Goal: Task Accomplishment & Management: Manage account settings

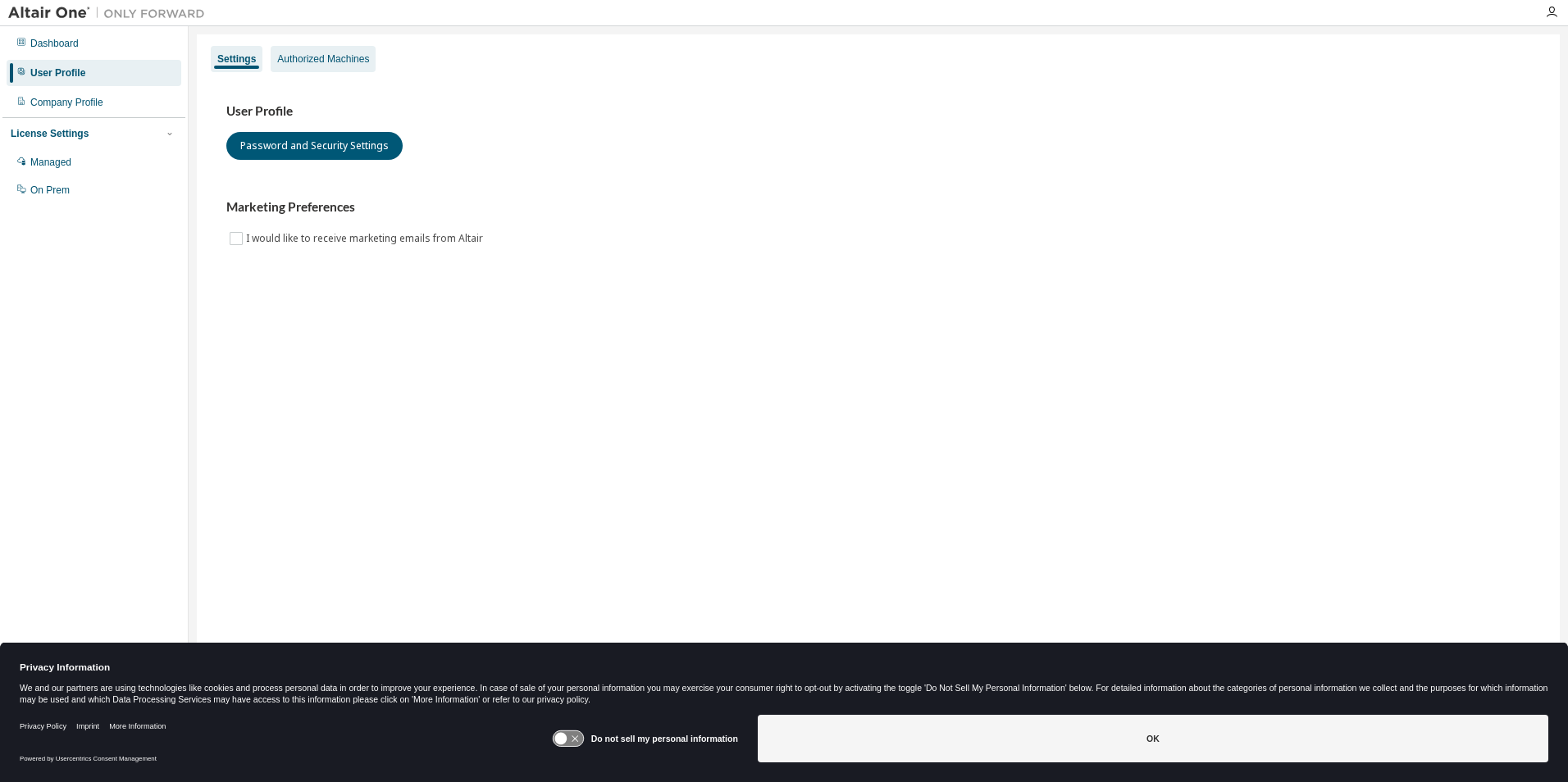
click at [312, 58] on div "Authorized Machines" at bounding box center [322, 59] width 91 height 13
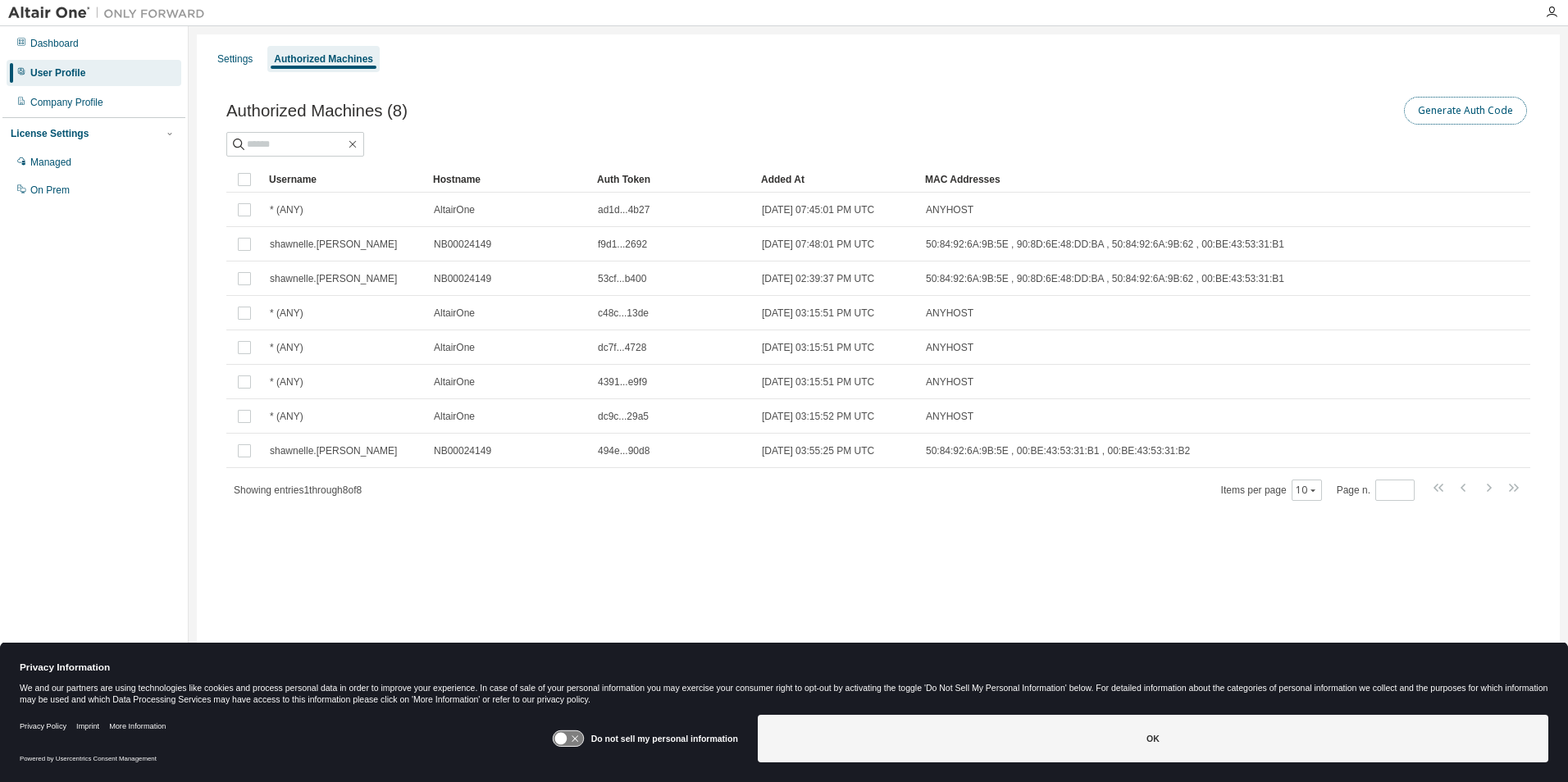
click at [1449, 114] on button "Generate Auth Code" at bounding box center [1465, 111] width 123 height 28
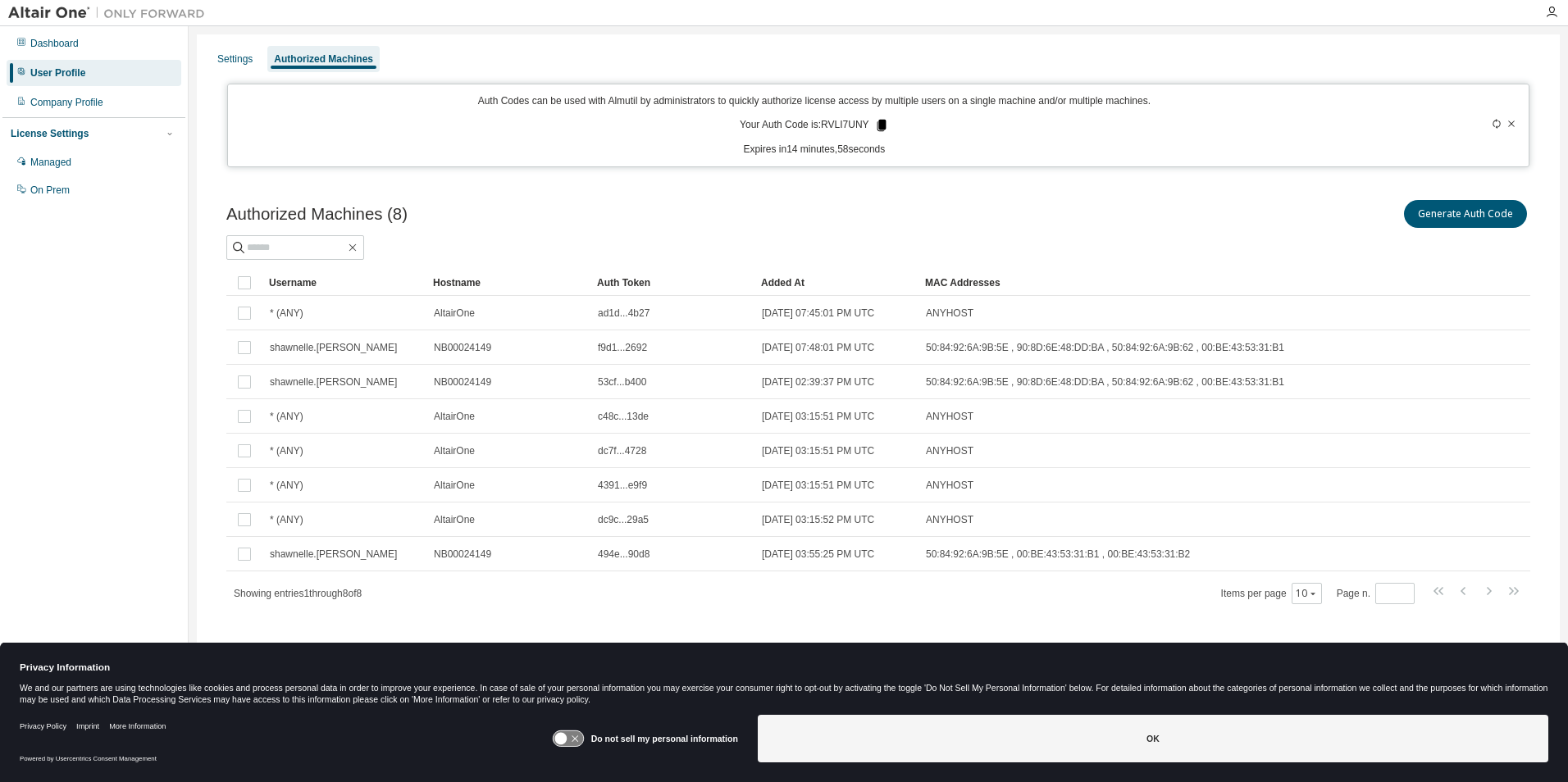
click at [881, 125] on icon at bounding box center [881, 126] width 9 height 11
click at [882, 125] on icon at bounding box center [881, 126] width 9 height 11
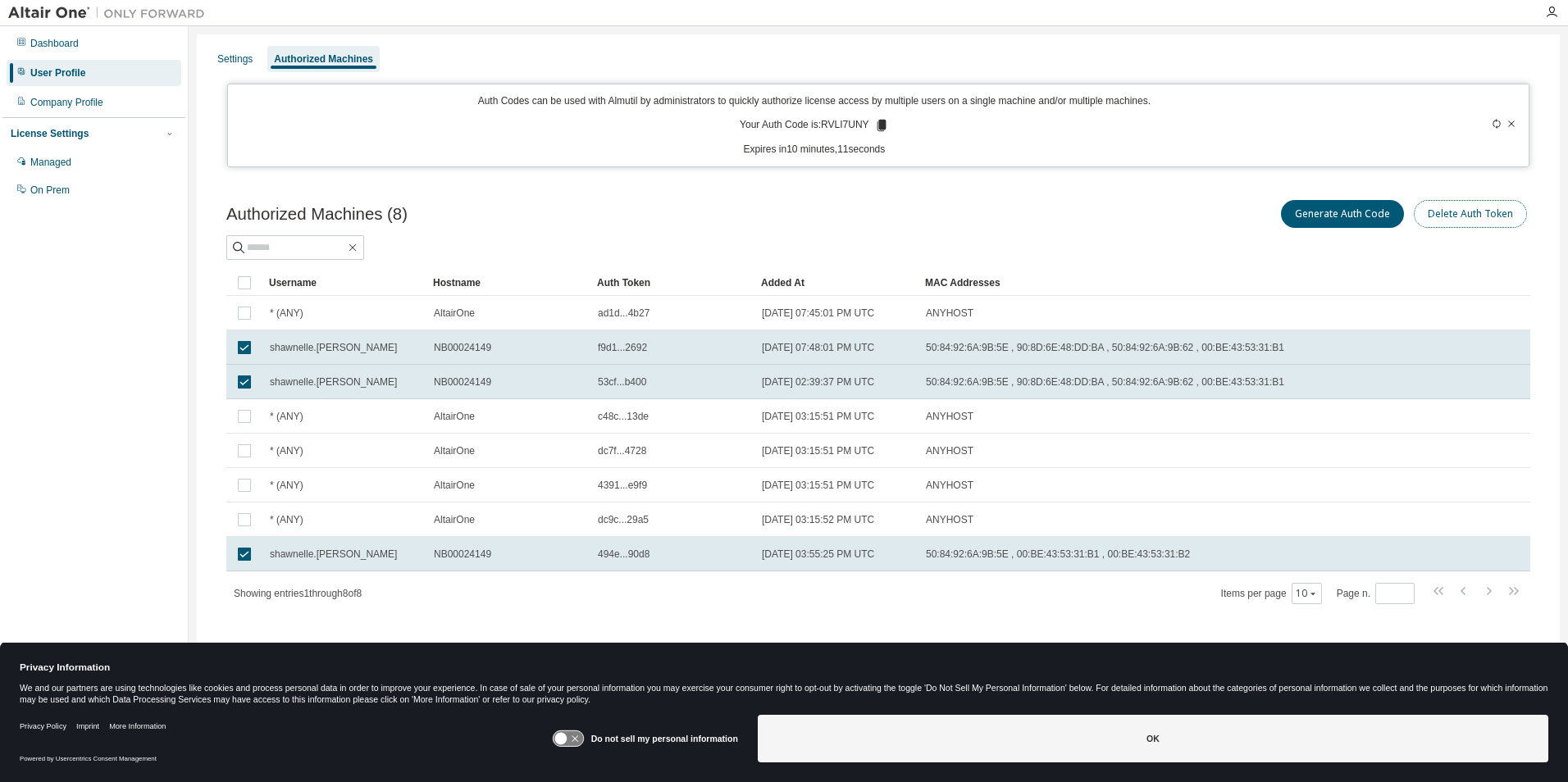
click at [1462, 219] on button "Delete Auth Token" at bounding box center [1470, 214] width 114 height 28
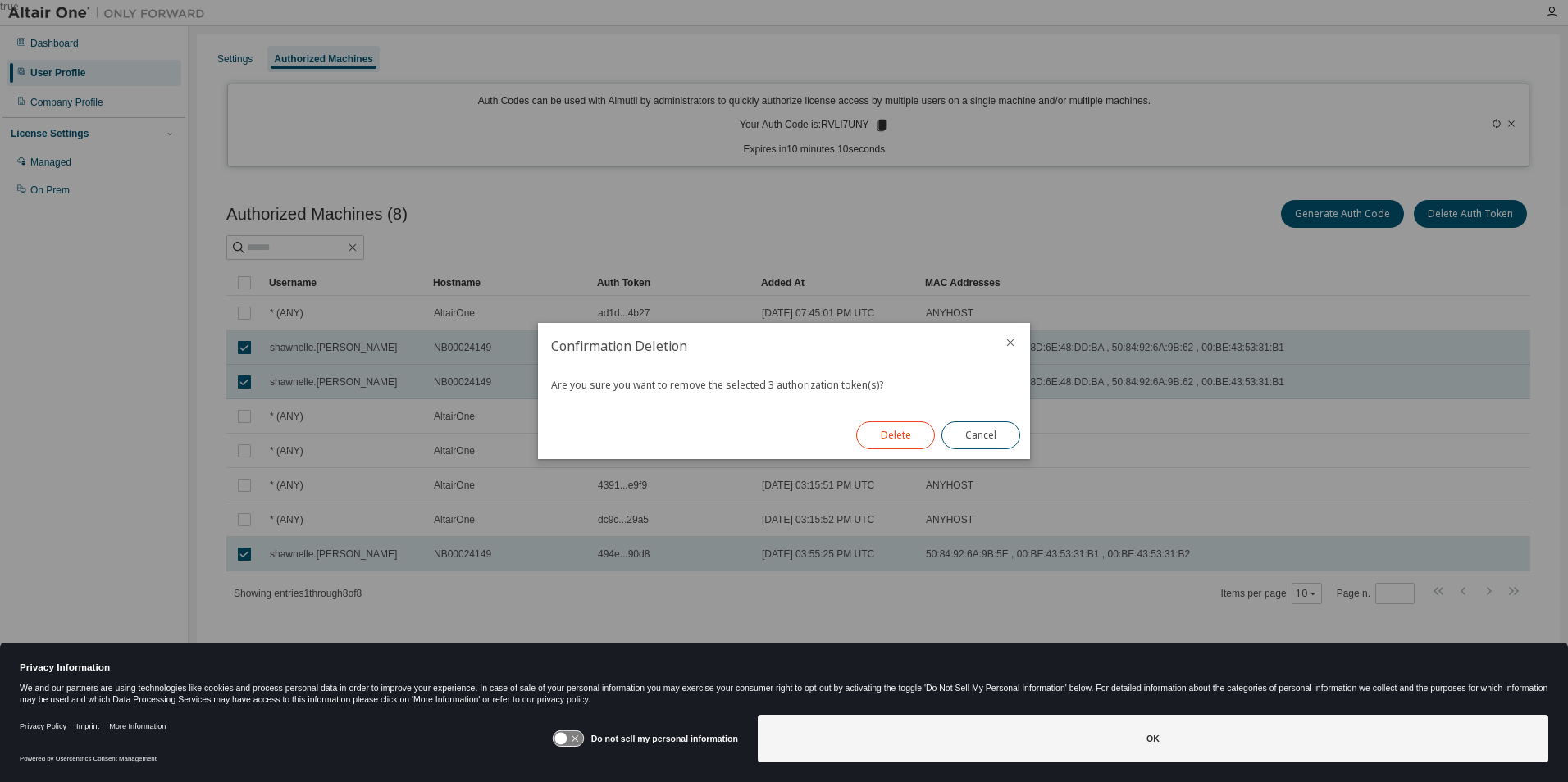
click at [894, 439] on button "Delete" at bounding box center [895, 435] width 78 height 28
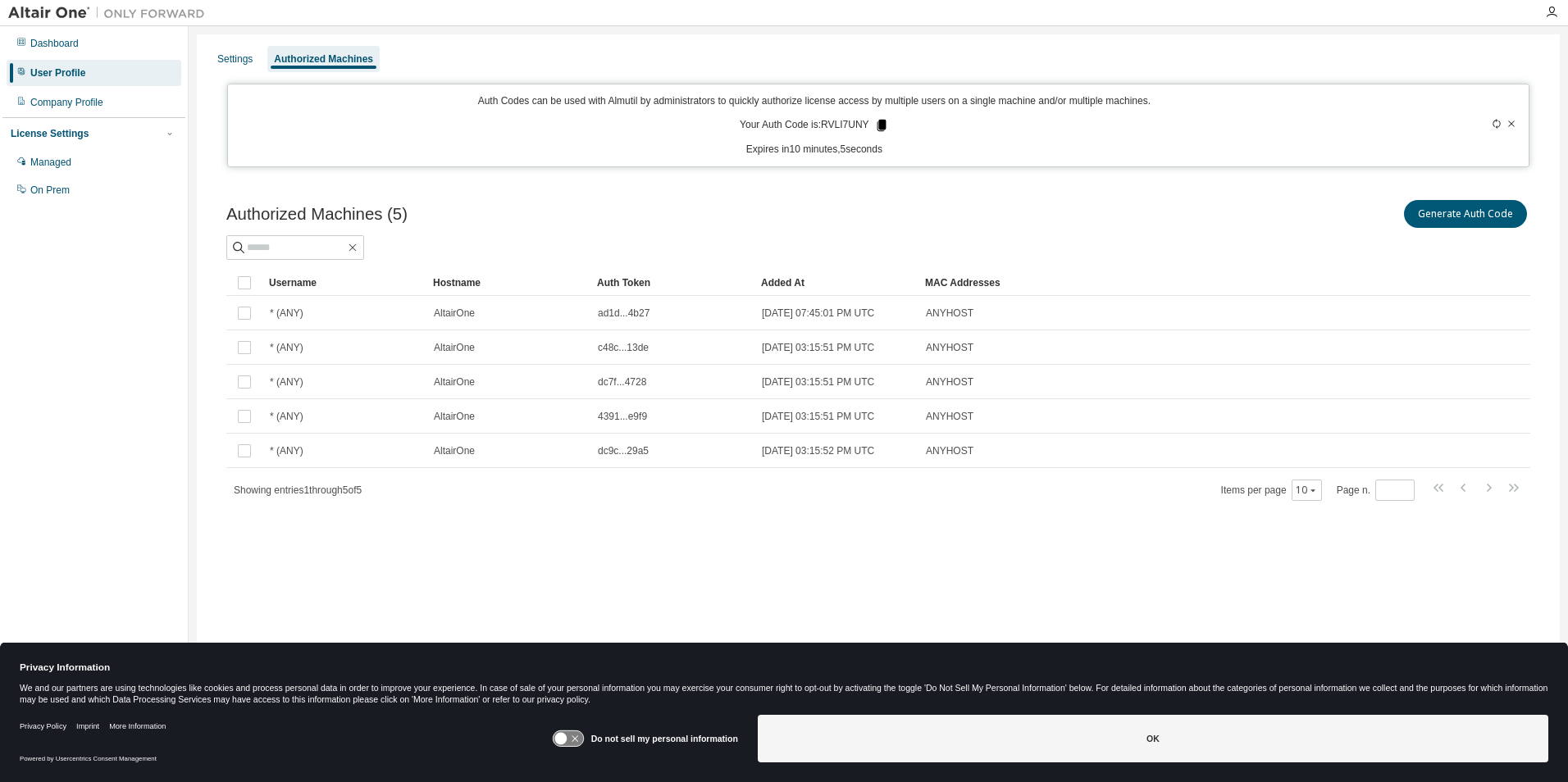
click at [879, 126] on icon at bounding box center [881, 126] width 9 height 11
click at [961, 125] on div "Auth Codes can be used with Almutil by administrators to quickly authorize lice…" at bounding box center [814, 125] width 1153 height 62
click at [1490, 125] on div at bounding box center [1454, 125] width 128 height 62
click at [1495, 123] on icon at bounding box center [1496, 124] width 10 height 10
click at [1512, 123] on icon at bounding box center [1511, 124] width 10 height 10
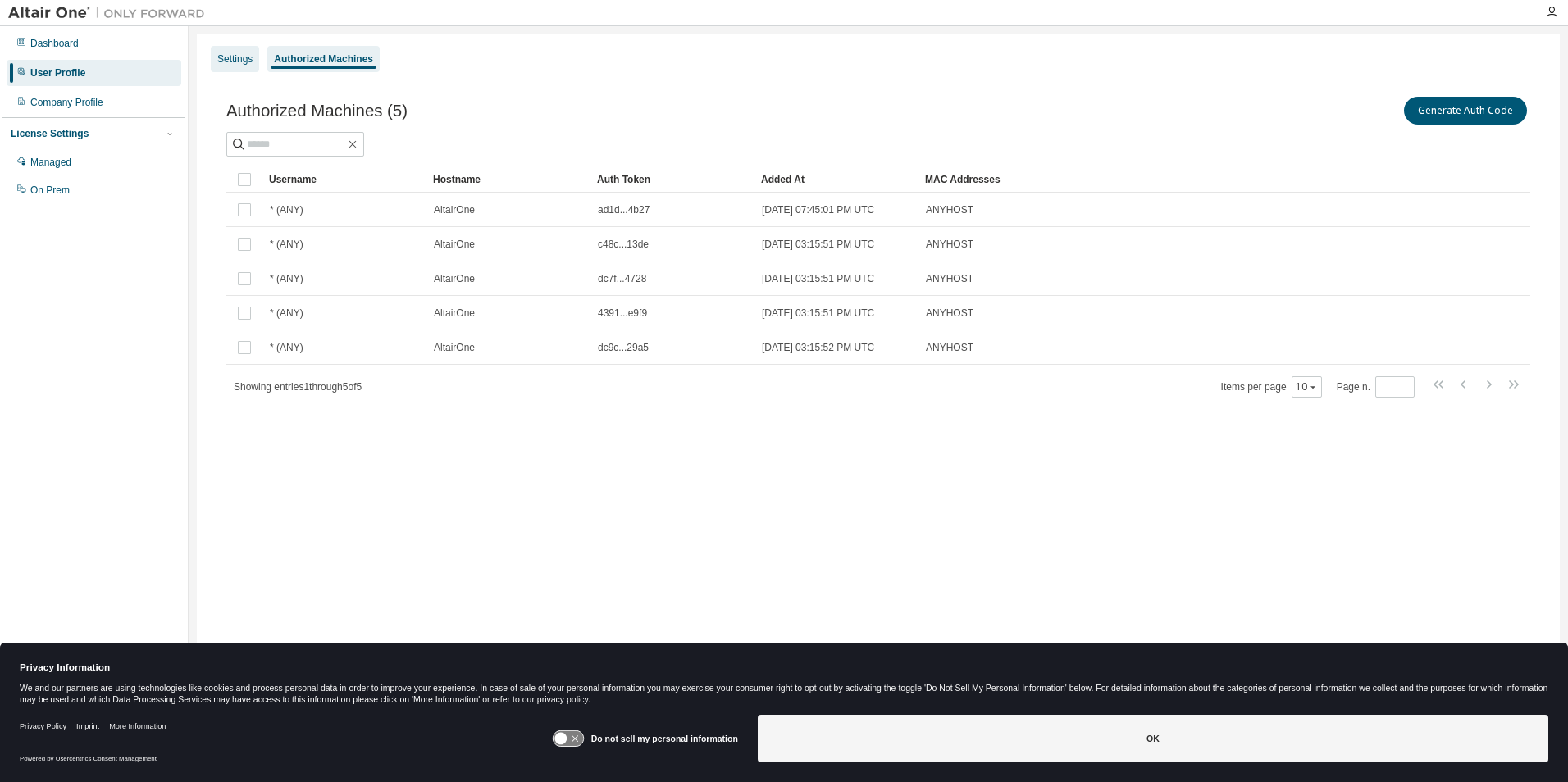
click at [243, 60] on div "Settings" at bounding box center [235, 59] width 35 height 13
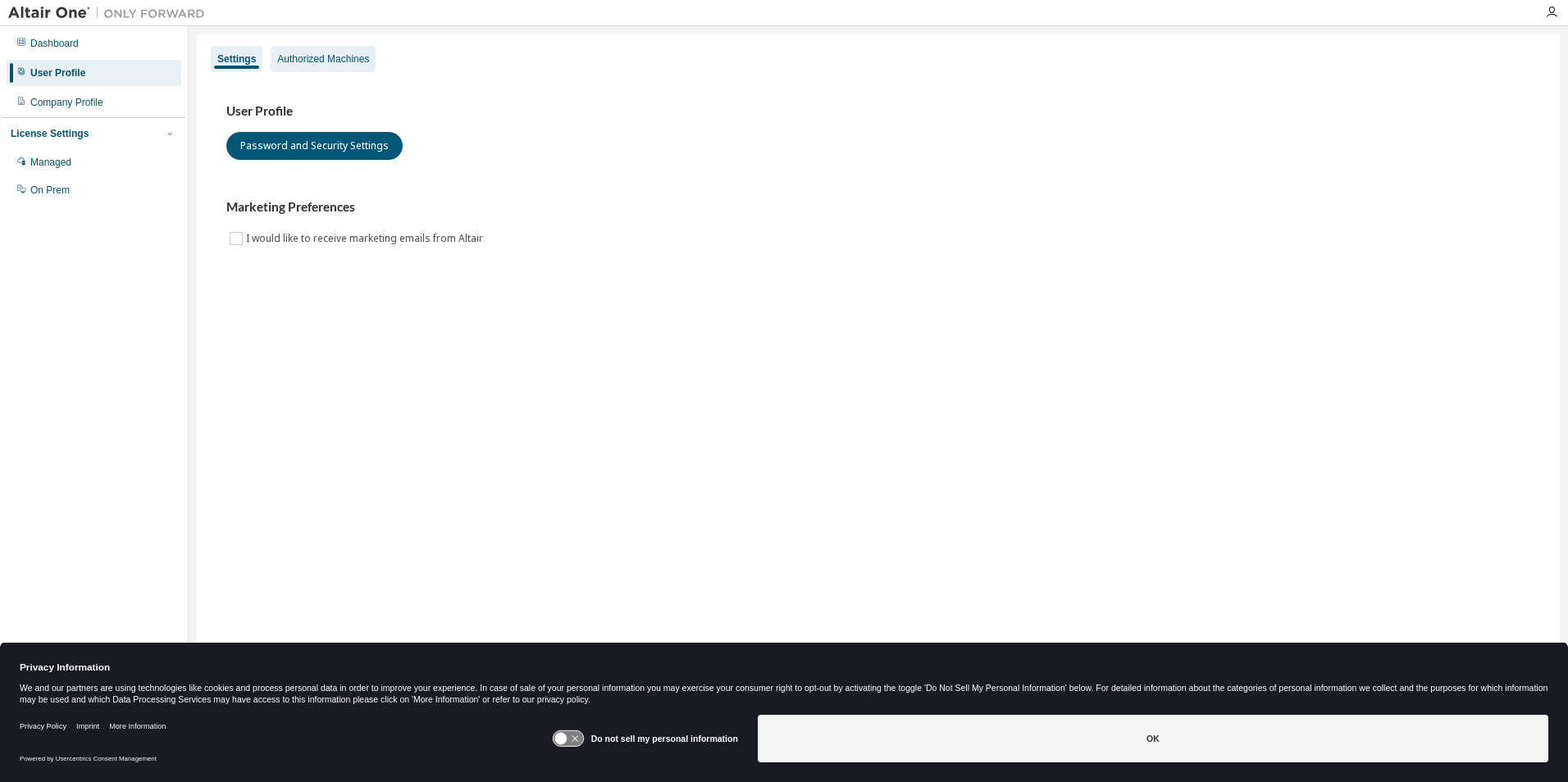
click at [319, 57] on div "Authorized Machines" at bounding box center [322, 59] width 91 height 13
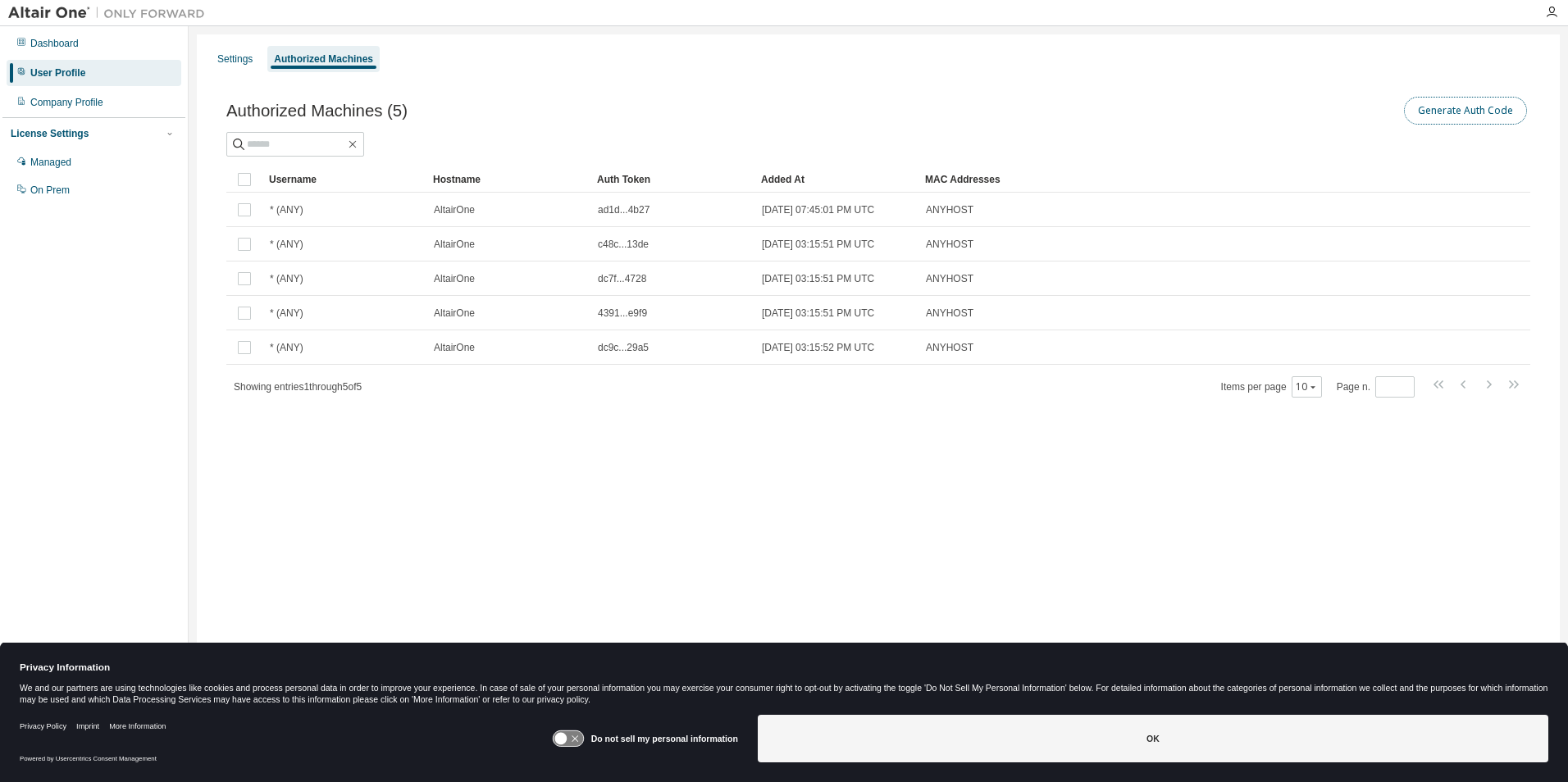
click at [1469, 113] on button "Generate Auth Code" at bounding box center [1465, 111] width 123 height 28
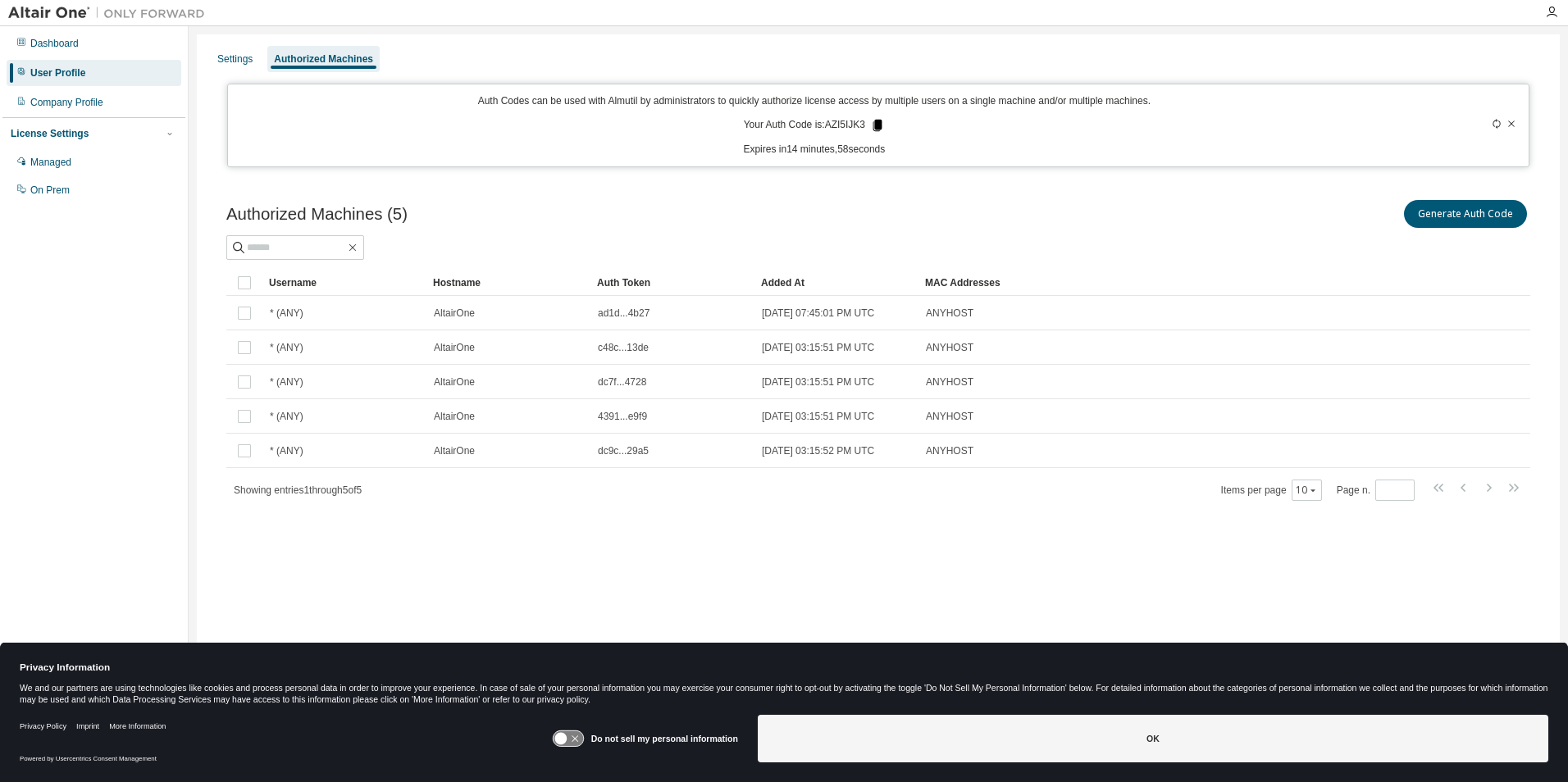
click at [871, 121] on icon at bounding box center [877, 126] width 15 height 15
click at [876, 124] on icon at bounding box center [878, 126] width 9 height 11
click at [877, 126] on icon at bounding box center [878, 126] width 9 height 11
